Goal: Transaction & Acquisition: Purchase product/service

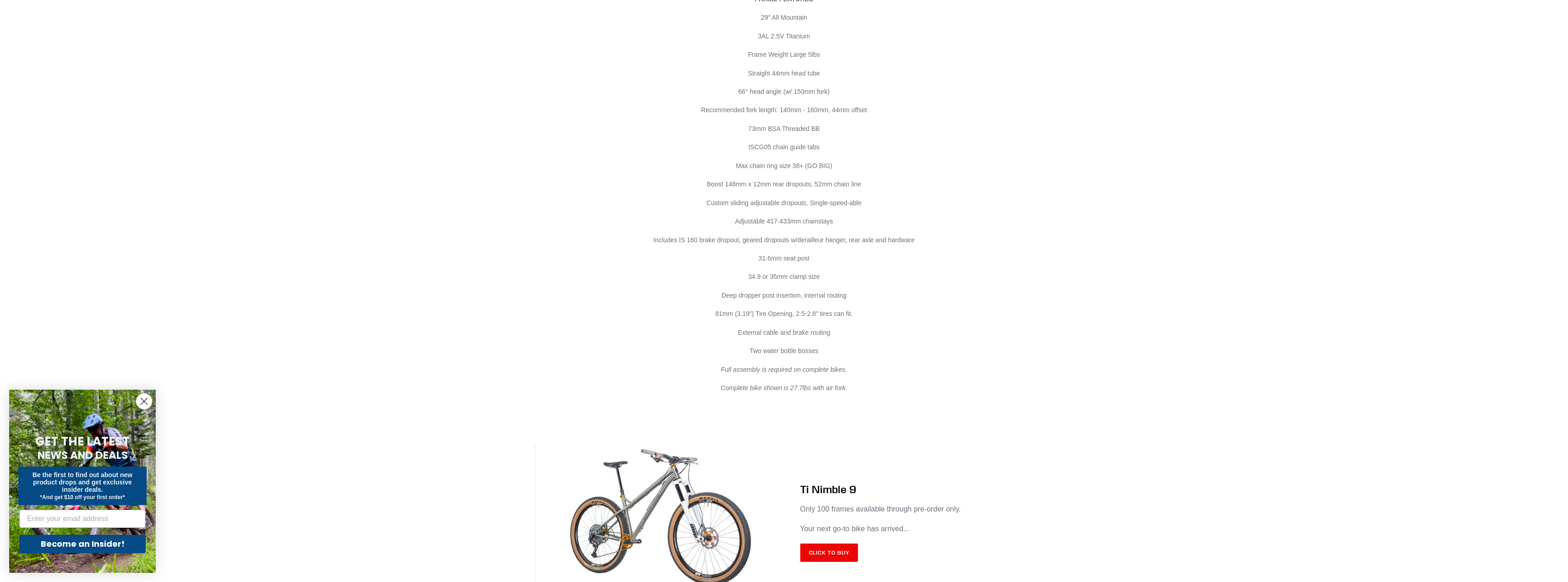
scroll to position [5248, 0]
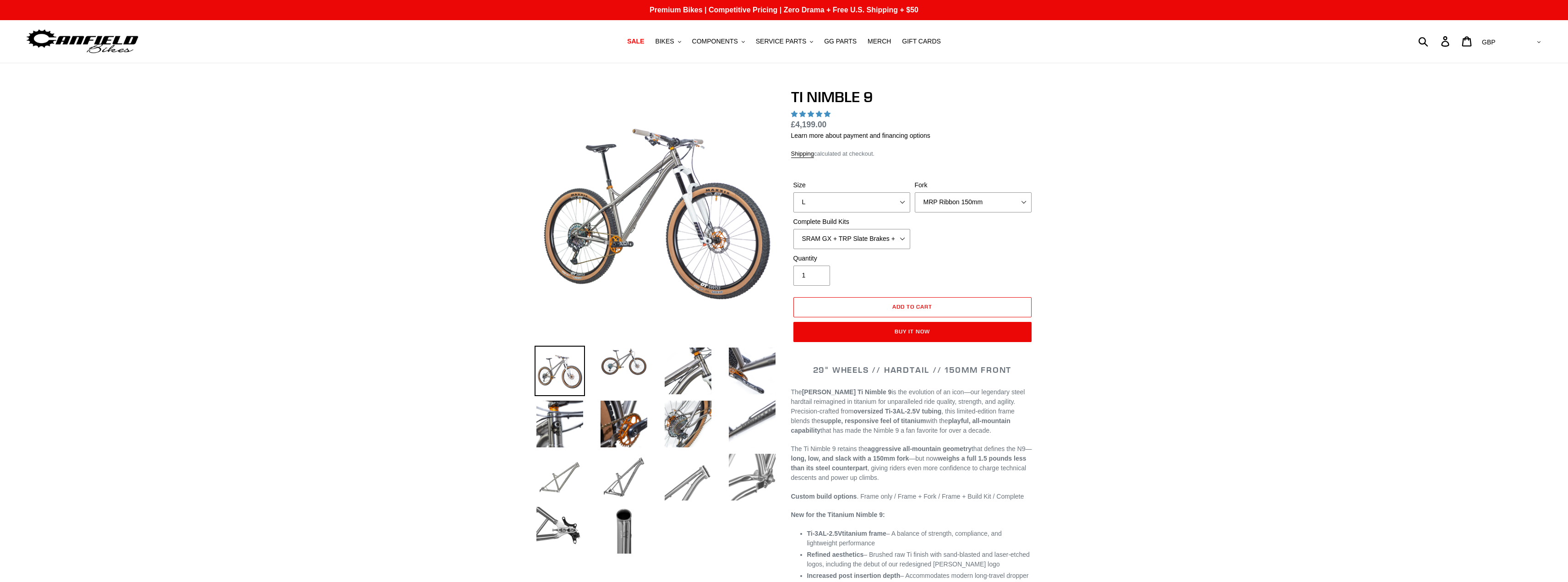
select select "highest-rating"
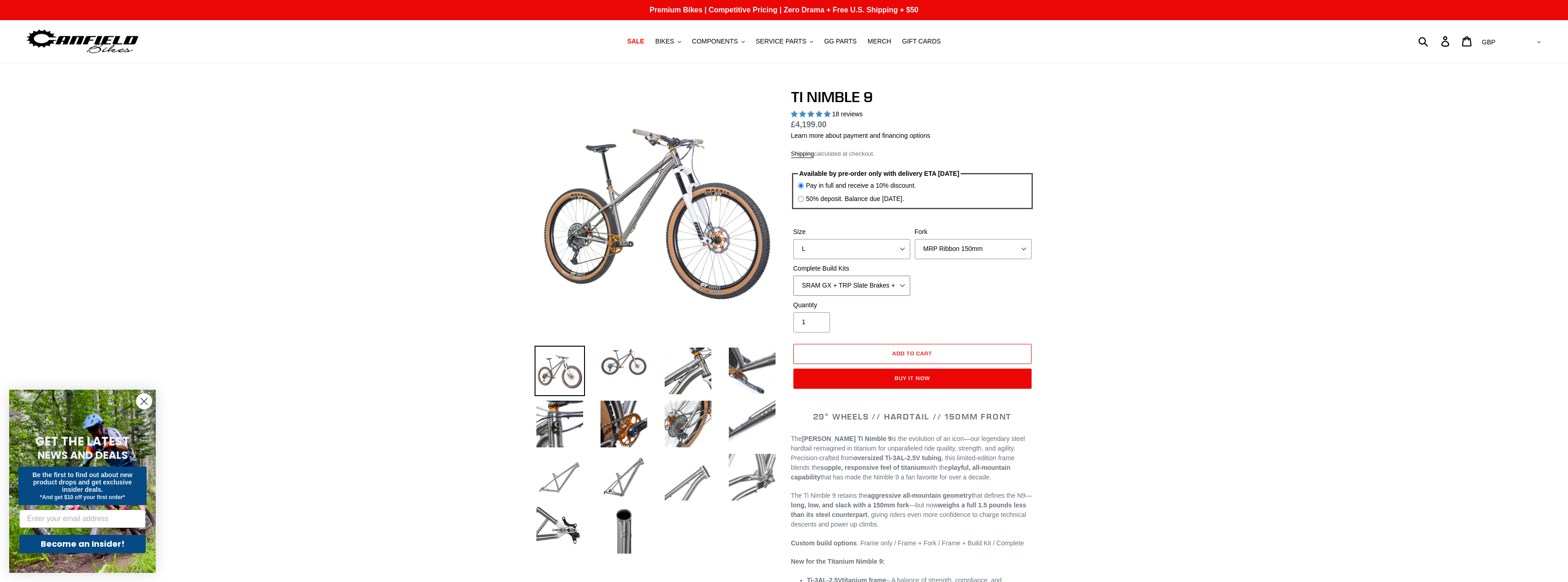
click at [876, 284] on select "SRAM GX + TRP Slate Brakes + Rotors + e13 LG-1 Wheels SHIMANO XT + SHIMANO brak…" at bounding box center [852, 286] width 117 height 20
drag, startPoint x: 1344, startPoint y: 244, endPoint x: 1326, endPoint y: 237, distance: 19.3
click at [623, 376] on img at bounding box center [624, 362] width 51 height 32
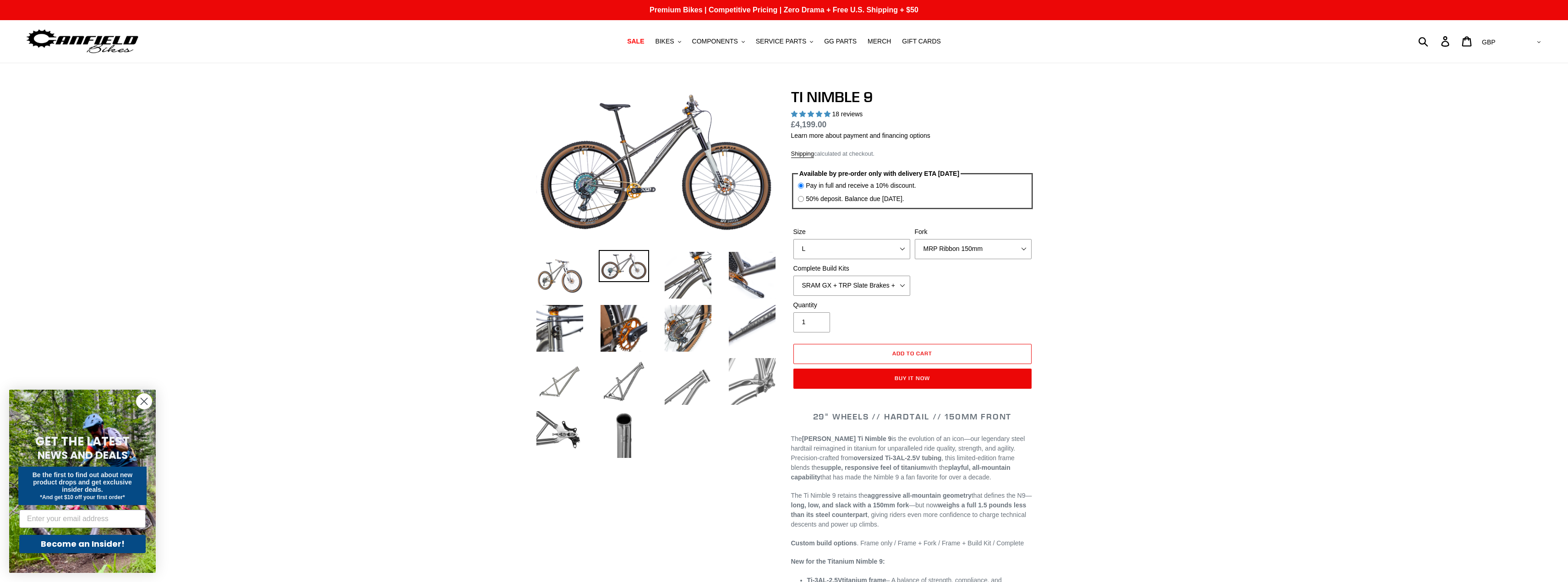
click at [839, 262] on div "Size S M L XL / XXL (Specify at checkout) Fork MRP Ribbon 150mm RockShox Lyrik …" at bounding box center [912, 264] width 243 height 73
click at [858, 282] on select "SRAM GX + TRP Slate Brakes + Rotors + e13 LG-1 Wheels SHIMANO XT + SHIMANO brak…" at bounding box center [852, 286] width 117 height 20
click at [793, 276] on select "SRAM GX + TRP Slate Brakes + Rotors + e13 LG-1 Wheels SHIMANO XT + SHIMANO brak…" at bounding box center [852, 286] width 117 height 20
click at [880, 281] on select "SRAM GX + TRP Slate Brakes + Rotors + e13 LG-1 Wheels SHIMANO XT + SHIMANO brak…" at bounding box center [852, 286] width 117 height 20
click at [793, 276] on select "SRAM GX + TRP Slate Brakes + Rotors + e13 LG-1 Wheels SHIMANO XT + SHIMANO brak…" at bounding box center [852, 286] width 117 height 20
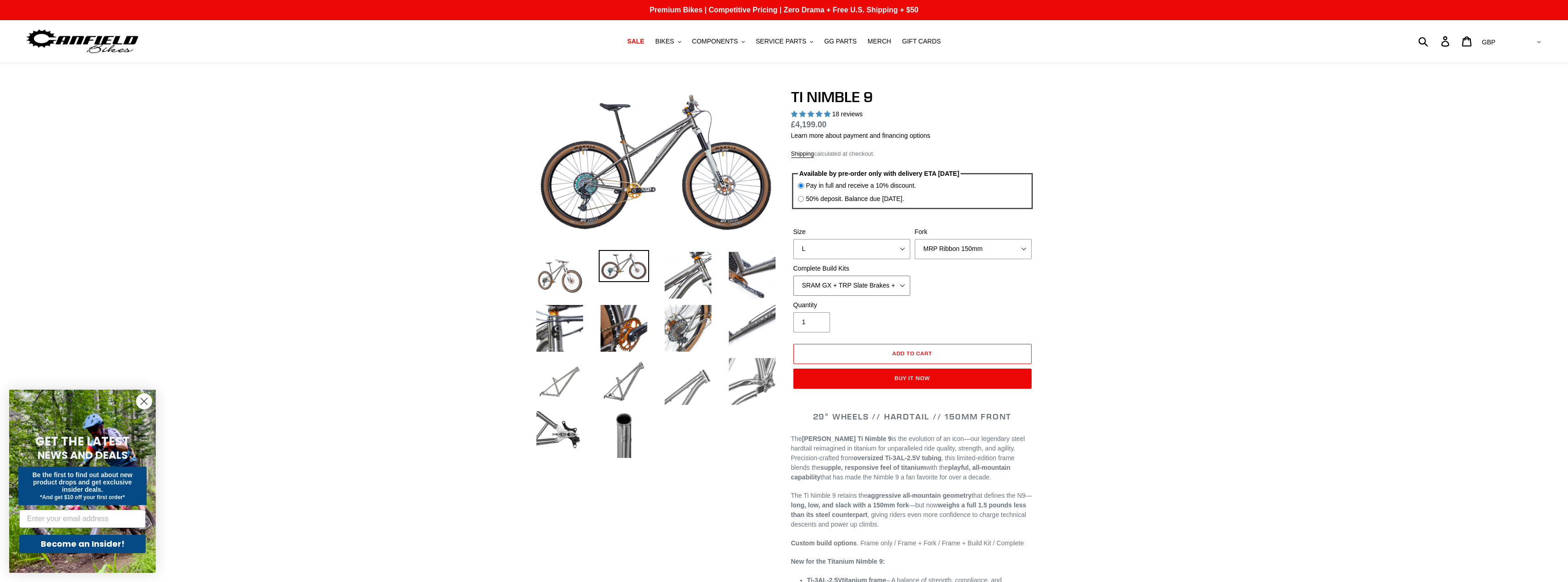
click at [897, 287] on select "SRAM GX + TRP Slate Brakes + Rotors + e13 LG-1 Wheels SHIMANO XT + SHIMANO brak…" at bounding box center [852, 286] width 117 height 20
click at [793, 276] on select "SRAM GX + TRP Slate Brakes + Rotors + e13 LG-1 Wheels SHIMANO XT + SHIMANO brak…" at bounding box center [852, 286] width 117 height 20
click at [878, 281] on select "SRAM GX + TRP Slate Brakes + Rotors + e13 LG-1 Wheels SHIMANO XT + SHIMANO brak…" at bounding box center [852, 286] width 117 height 20
select select "SRAM GX + TRP Slate Brakes + Rotors + e13 LG-1 Wheels"
click at [793, 276] on select "SRAM GX + TRP Slate Brakes + Rotors + e13 LG-1 Wheels SHIMANO XT + SHIMANO brak…" at bounding box center [852, 286] width 117 height 20
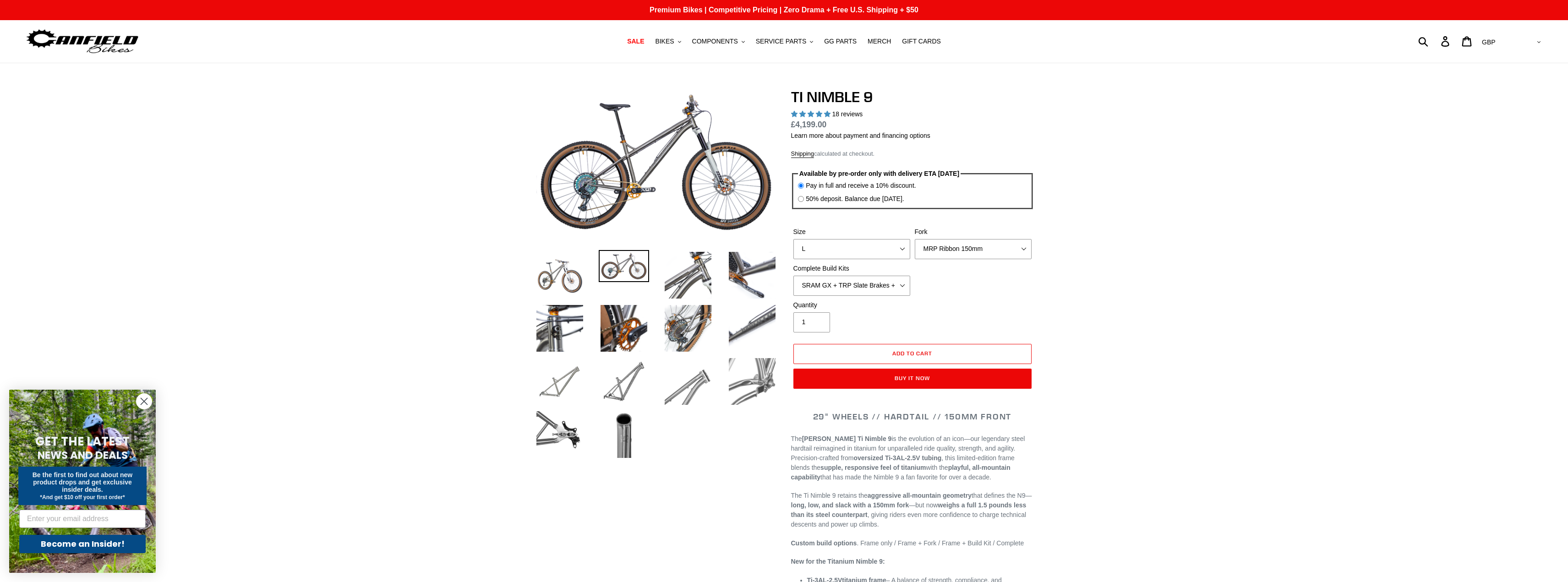
click at [971, 293] on div "Size S M L XL / XXL (Specify at checkout) Fork MRP Ribbon 150mm RockShox Lyrik …" at bounding box center [912, 264] width 243 height 73
click at [855, 281] on select "SRAM GX + TRP Slate Brakes + Rotors + e13 LG-1 Wheels SHIMANO XT + SHIMANO brak…" at bounding box center [852, 286] width 117 height 20
click at [827, 277] on select "SRAM GX + TRP Slate Brakes + Rotors + e13 LG-1 Wheels SHIMANO XT + SHIMANO brak…" at bounding box center [852, 286] width 117 height 20
drag, startPoint x: 827, startPoint y: 277, endPoint x: 836, endPoint y: 276, distance: 9.1
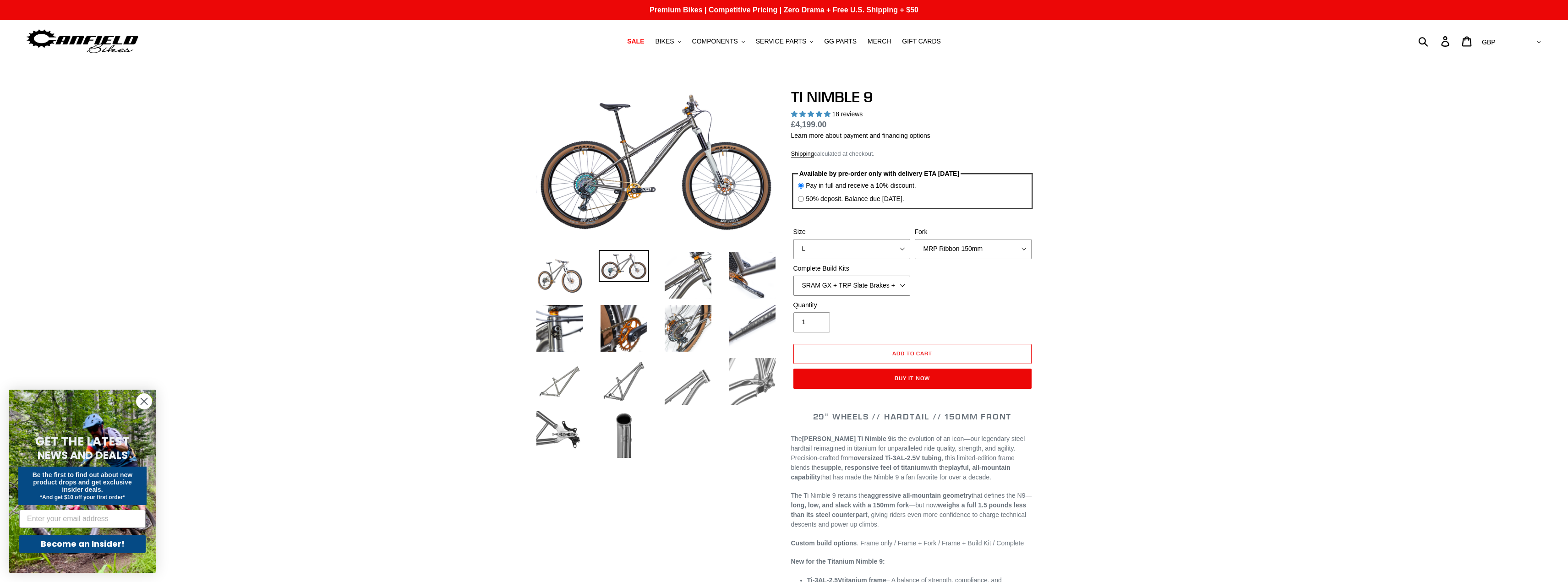
click at [827, 277] on select "SRAM GX + TRP Slate Brakes + Rotors + e13 LG-1 Wheels SHIMANO XT + SHIMANO brak…" at bounding box center [852, 286] width 117 height 20
drag, startPoint x: 1212, startPoint y: 272, endPoint x: 1204, endPoint y: 270, distance: 8.2
click at [940, 250] on select "MRP Ribbon 150mm RockShox Lyrik 150mm Fox Factory 36 150mm Cane Creek Helm 150m…" at bounding box center [973, 249] width 117 height 20
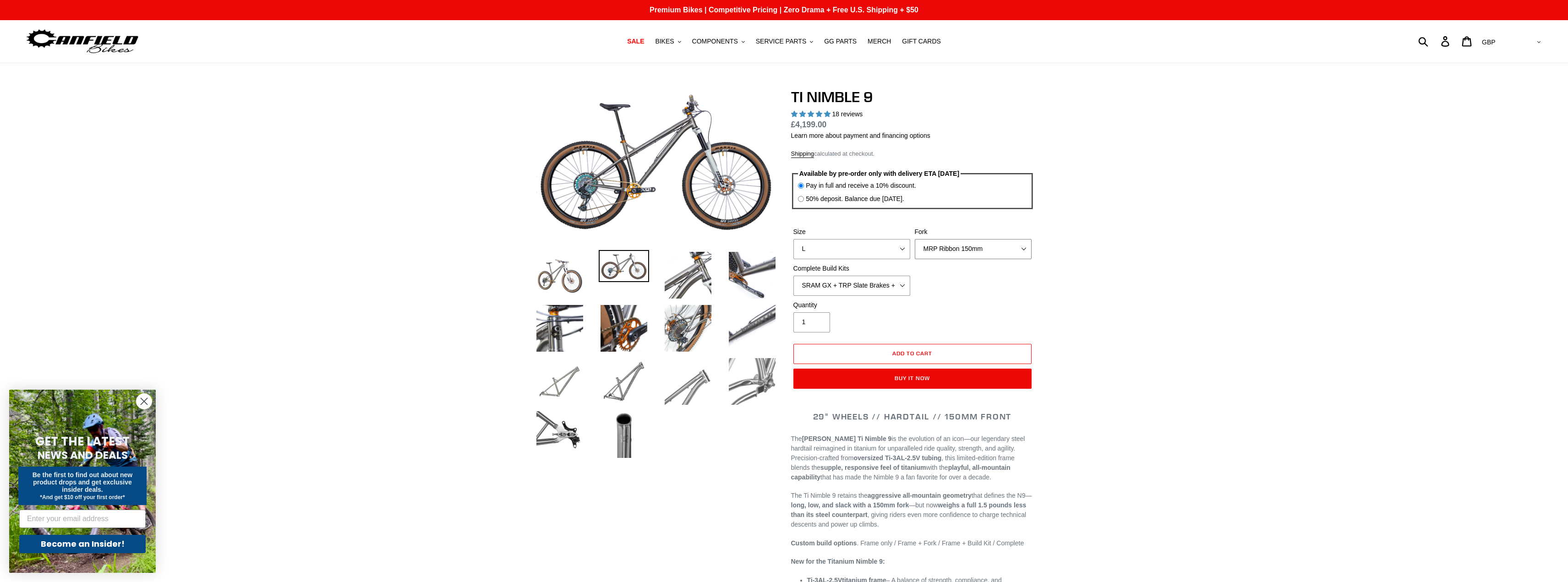
click at [940, 250] on select "MRP Ribbon 150mm RockShox Lyrik 150mm Fox Factory 36 150mm Cane Creek Helm 150m…" at bounding box center [973, 249] width 117 height 20
select select "Fox Factory 36 150mm"
click at [915, 239] on select "MRP Ribbon 150mm RockShox Lyrik 150mm Fox Factory 36 150mm Cane Creek Helm 150m…" at bounding box center [973, 249] width 117 height 20
click at [959, 245] on select "MRP Ribbon 150mm RockShox Lyrik 150mm Fox Factory 36 150mm Cane Creek Helm 150m…" at bounding box center [973, 249] width 117 height 20
click at [960, 246] on select "MRP Ribbon 150mm RockShox Lyrik 150mm Fox Factory 36 150mm Cane Creek Helm 150m…" at bounding box center [973, 249] width 117 height 20
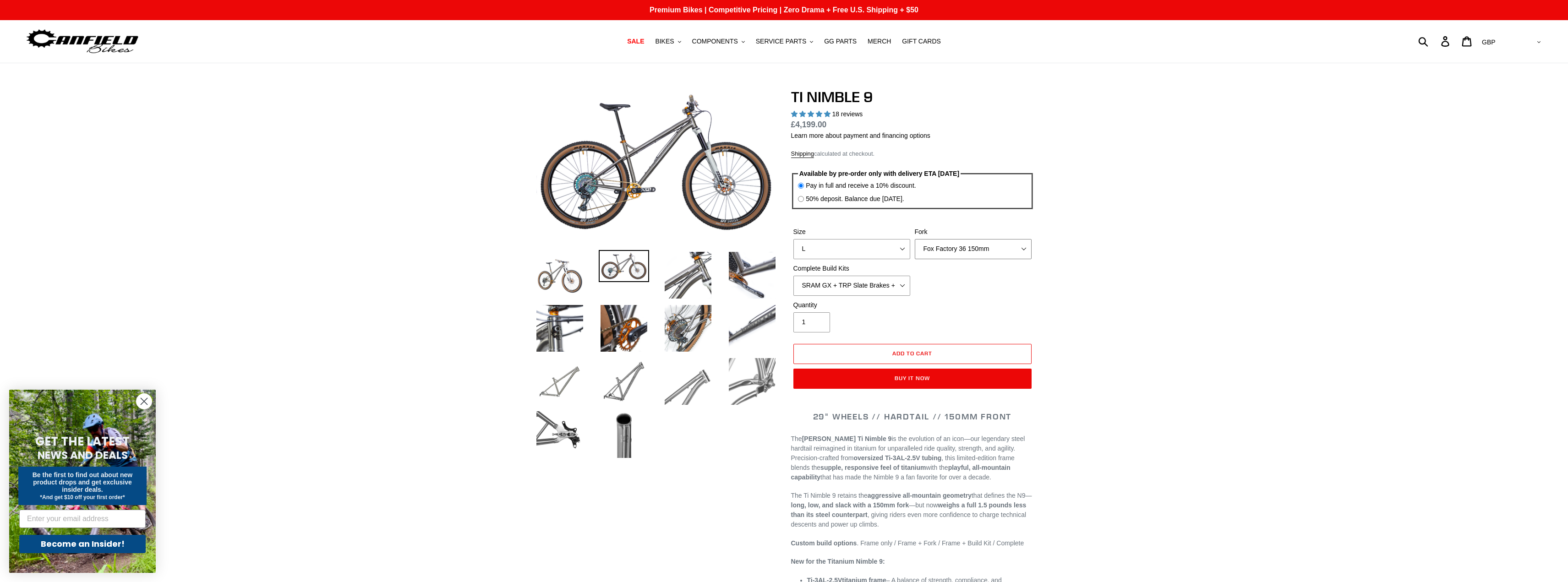
click at [960, 246] on select "MRP Ribbon 150mm RockShox Lyrik 150mm Fox Factory 36 150mm Cane Creek Helm 150m…" at bounding box center [973, 249] width 117 height 20
click at [882, 292] on select "SRAM GX + TRP Slate Brakes + Rotors + e13 LG-1 Wheels SHIMANO XT + SHIMANO brak…" at bounding box center [852, 286] width 117 height 20
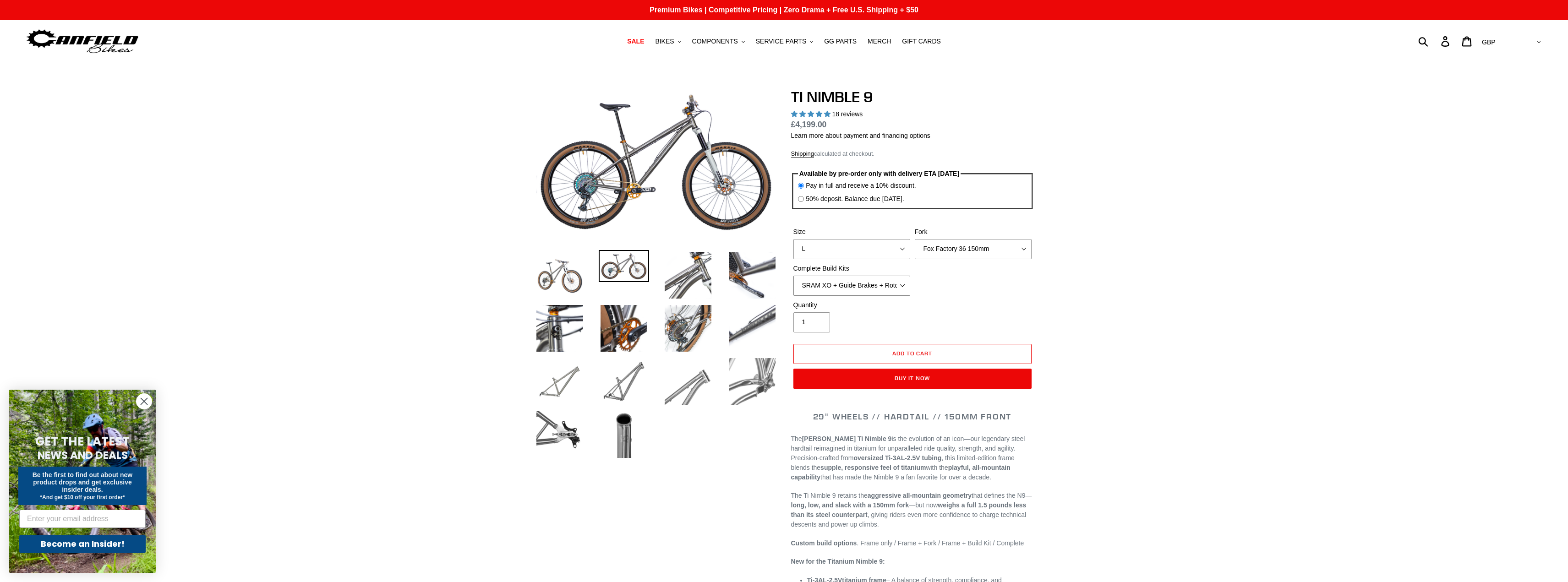
click at [793, 276] on select "SRAM GX + TRP Slate Brakes + Rotors + e13 LG-1 Wheels SHIMANO XT + SHIMANO brak…" at bounding box center [852, 286] width 117 height 20
click at [877, 276] on select "SRAM GX + TRP Slate Brakes + Rotors + e13 LG-1 Wheels SHIMANO XT + SHIMANO brak…" at bounding box center [852, 286] width 117 height 20
click at [793, 276] on select "SRAM GX + TRP Slate Brakes + Rotors + e13 LG-1 Wheels SHIMANO XT + SHIMANO brak…" at bounding box center [852, 286] width 117 height 20
click at [880, 285] on select "SRAM GX + TRP Slate Brakes + Rotors + e13 LG-1 Wheels SHIMANO XT + SHIMANO brak…" at bounding box center [852, 286] width 117 height 20
select select "SRAM GX + TRP Slate Brakes + Rotors + e13 LG-1 Wheels"
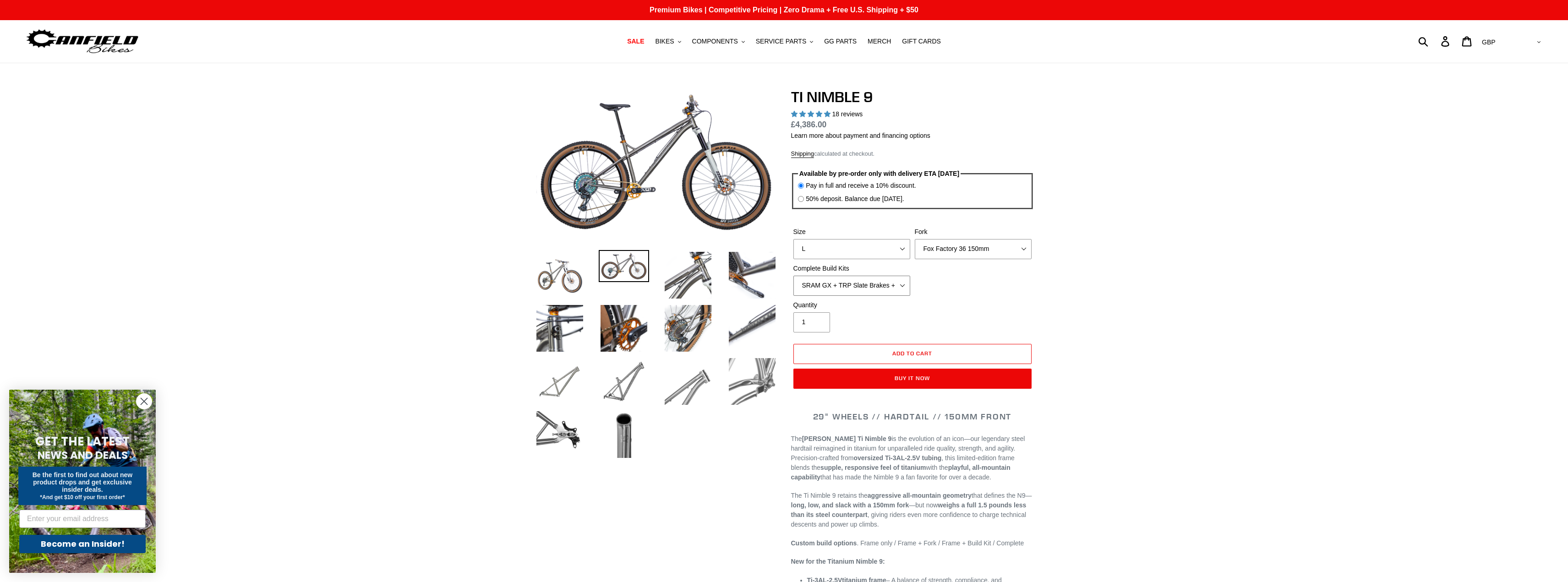
click at [793, 276] on select "SRAM GX + TRP Slate Brakes + Rotors + e13 LG-1 Wheels SHIMANO XT + SHIMANO brak…" at bounding box center [852, 286] width 117 height 20
